Goal: Contribute content: Add original content to the website for others to see

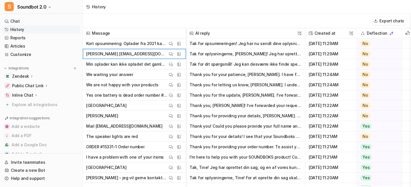
scroll to position [2892, 0]
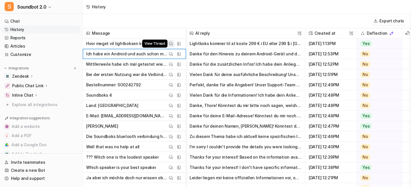
click at [173, 46] on img at bounding box center [171, 44] width 4 height 4
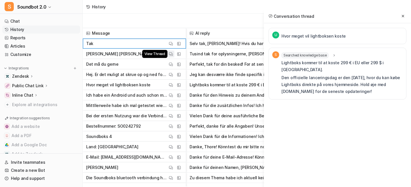
click at [173, 56] on img at bounding box center [171, 54] width 4 height 4
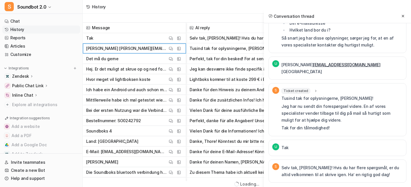
scroll to position [6, 0]
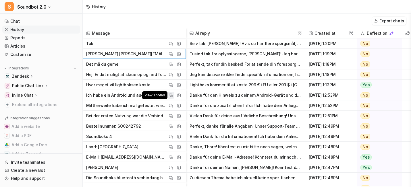
click at [174, 99] on button "View Thread" at bounding box center [170, 95] width 7 height 7
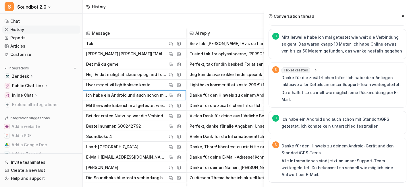
scroll to position [670, 0]
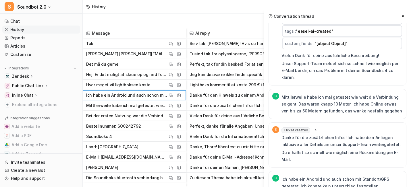
drag, startPoint x: 272, startPoint y: 106, endPoint x: 325, endPoint y: 106, distance: 53.1
copy span "[EMAIL_ADDRESS][DOMAIN_NAME]"
click at [187, 6] on div "History" at bounding box center [247, 7] width 328 height 14
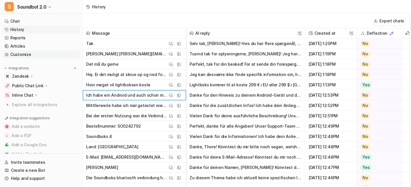
click at [42, 59] on link "Customize" at bounding box center [41, 55] width 78 height 8
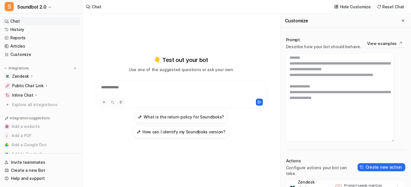
scroll to position [413, 0]
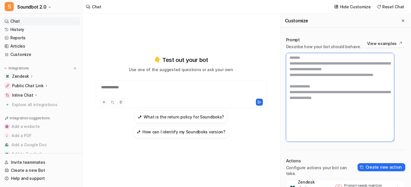
drag, startPoint x: 299, startPoint y: 93, endPoint x: 379, endPoint y: 106, distance: 81.8
click at [379, 106] on textarea at bounding box center [340, 97] width 108 height 89
click at [355, 132] on textarea at bounding box center [340, 97] width 108 height 89
drag, startPoint x: 383, startPoint y: 93, endPoint x: 294, endPoint y: 80, distance: 90.3
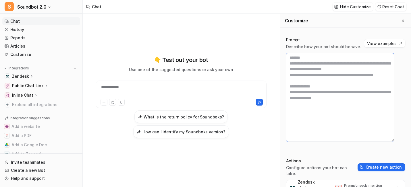
click at [294, 80] on div "Prompt Describe how your bot should behave. View examples Actions Configure act…" at bounding box center [345, 131] width 131 height 200
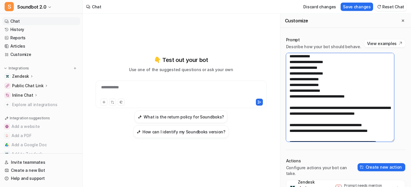
scroll to position [485, 0]
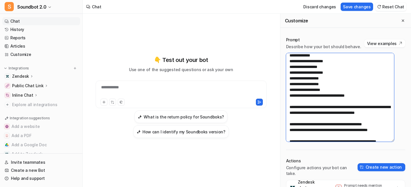
click at [350, 92] on textarea at bounding box center [340, 97] width 108 height 89
click at [345, 93] on textarea at bounding box center [340, 97] width 108 height 89
click at [323, 84] on textarea at bounding box center [340, 97] width 108 height 89
click at [361, 92] on textarea at bounding box center [340, 97] width 108 height 89
click at [379, 99] on textarea at bounding box center [340, 97] width 108 height 89
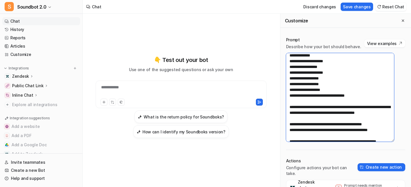
click at [379, 99] on textarea at bounding box center [340, 97] width 108 height 89
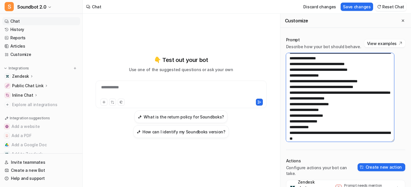
scroll to position [586, 0]
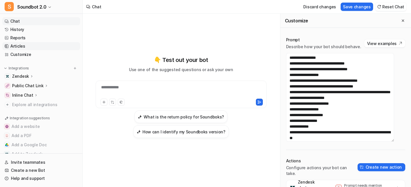
click at [43, 50] on link "Articles" at bounding box center [41, 46] width 78 height 8
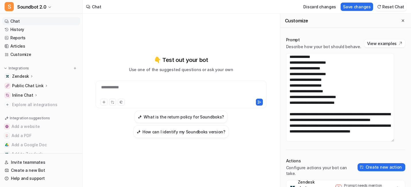
scroll to position [820, 0]
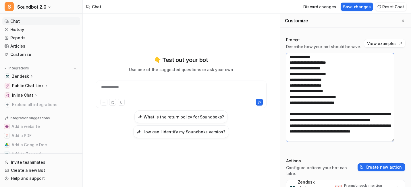
click at [352, 117] on textarea at bounding box center [340, 97] width 108 height 89
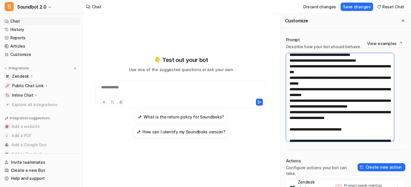
scroll to position [72, 0]
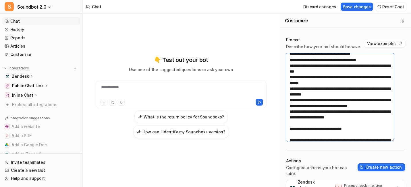
click at [361, 98] on textarea at bounding box center [340, 97] width 108 height 89
click at [366, 95] on textarea at bounding box center [340, 97] width 108 height 89
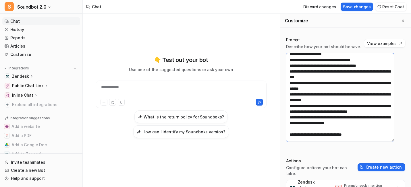
type textarea "**********"
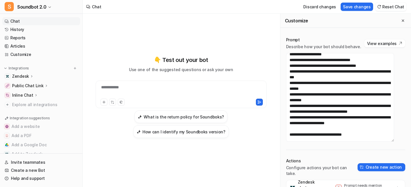
scroll to position [5, 0]
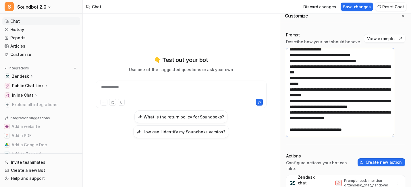
click at [368, 94] on textarea at bounding box center [340, 92] width 108 height 89
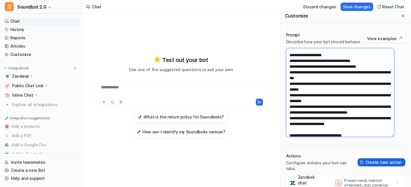
type textarea "**********"
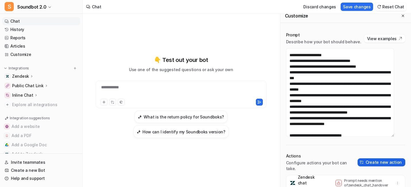
click at [378, 167] on button "Create new action" at bounding box center [382, 163] width 48 height 8
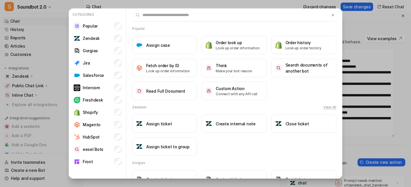
click at [110, 4] on div "Categories Popular Zendesk Gorgias Jira Salesforce Intercom Freshdesk Shopify M…" at bounding box center [205, 93] width 283 height 187
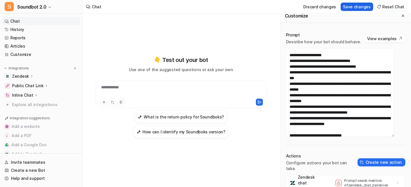
click at [343, 6] on button "Save changes" at bounding box center [357, 7] width 32 height 8
click at [152, 84] on div "**********" at bounding box center [180, 90] width 167 height 13
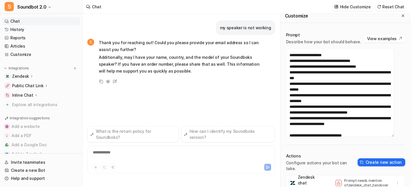
scroll to position [8, 0]
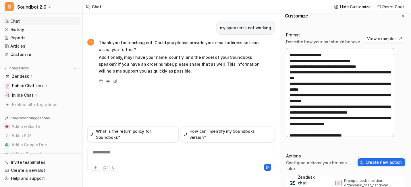
click at [318, 92] on textarea at bounding box center [340, 92] width 108 height 89
drag, startPoint x: 306, startPoint y: 95, endPoint x: 393, endPoint y: 103, distance: 86.5
click at [393, 103] on textarea at bounding box center [340, 92] width 108 height 89
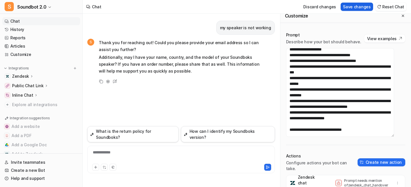
click at [346, 9] on button "Save changes" at bounding box center [357, 7] width 32 height 8
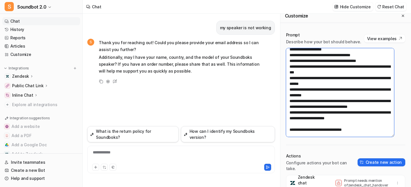
click at [340, 85] on textarea at bounding box center [340, 92] width 108 height 89
click at [342, 98] on textarea at bounding box center [340, 92] width 108 height 89
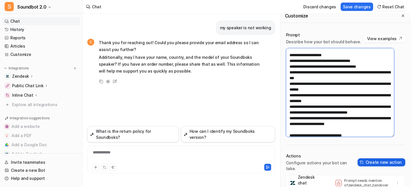
type textarea "**********"
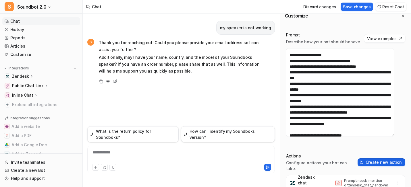
click at [375, 167] on button "Create new action" at bounding box center [382, 163] width 48 height 8
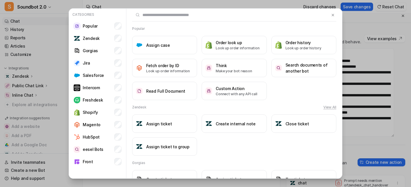
click at [348, 72] on div "Categories Popular Zendesk Gorgias Jira Salesforce Intercom Freshdesk Shopify M…" at bounding box center [205, 93] width 411 height 187
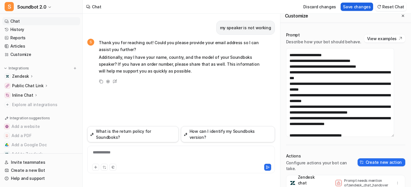
click at [341, 8] on button "Save changes" at bounding box center [357, 7] width 32 height 8
click at [142, 150] on div at bounding box center [173, 156] width 169 height 13
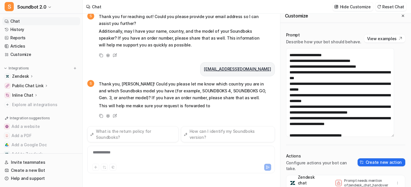
scroll to position [101, 0]
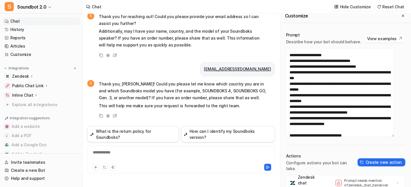
click at [147, 155] on div "**********" at bounding box center [181, 156] width 185 height 13
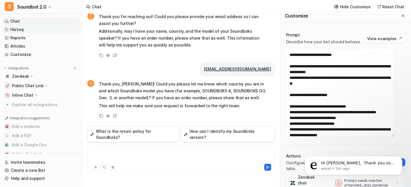
scroll to position [0, 0]
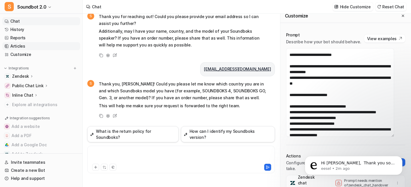
click at [29, 50] on link "Articles" at bounding box center [41, 46] width 78 height 8
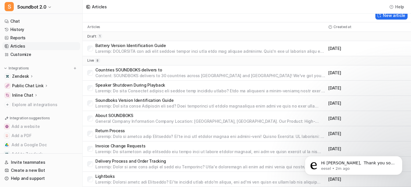
scroll to position [41, 0]
click at [168, 113] on p "About SOUNDBOKS" at bounding box center [210, 116] width 231 height 6
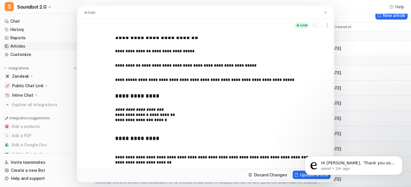
scroll to position [62, 0]
click at [194, 159] on p "**********" at bounding box center [228, 159] width 226 height 19
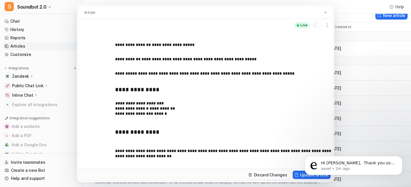
click at [199, 159] on p "**********" at bounding box center [228, 156] width 226 height 25
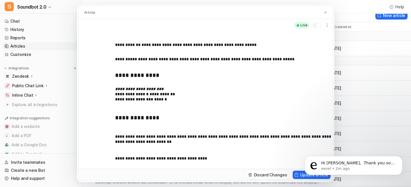
scroll to position [44, 0]
click at [330, 179] on button "Update article" at bounding box center [312, 175] width 38 height 8
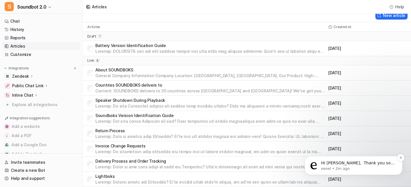
click at [335, 168] on p "eesel • 2m ago" at bounding box center [358, 168] width 74 height 5
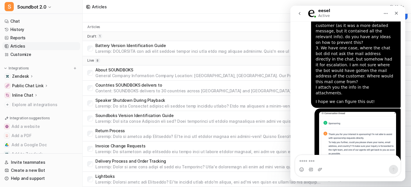
scroll to position [49, 0]
click at [165, 175] on p "Lightboks" at bounding box center [210, 177] width 231 height 6
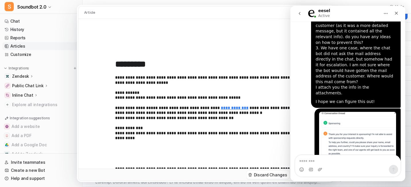
scroll to position [30, 0]
click at [397, 11] on icon "Close" at bounding box center [396, 13] width 5 height 5
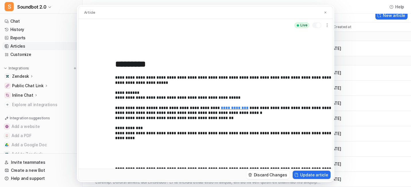
scroll to position [31, 0]
click at [327, 13] on img at bounding box center [325, 13] width 3 height 4
